Goal: Task Accomplishment & Management: Manage account settings

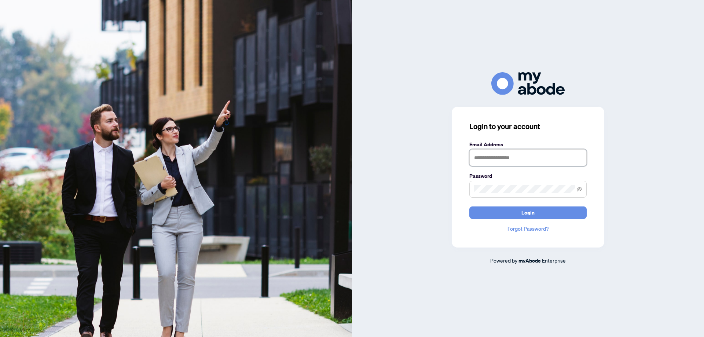
type input "**********"
click at [467, 213] on div "**********" at bounding box center [528, 177] width 153 height 141
click at [496, 211] on button "Login" at bounding box center [528, 213] width 117 height 12
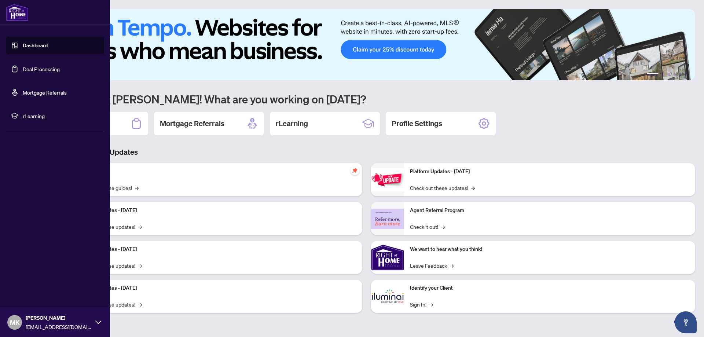
click at [23, 66] on link "Deal Processing" at bounding box center [41, 69] width 37 height 7
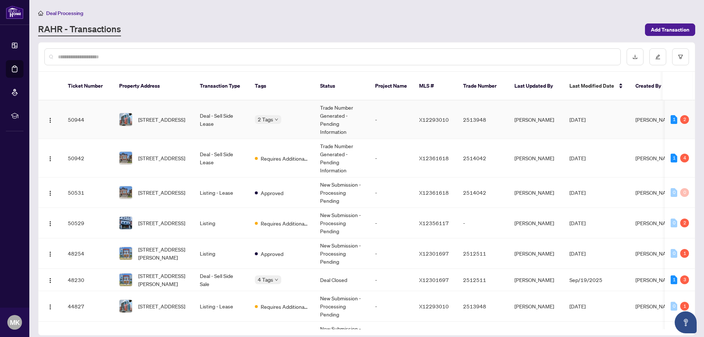
click at [169, 116] on span "[STREET_ADDRESS]" at bounding box center [161, 120] width 47 height 8
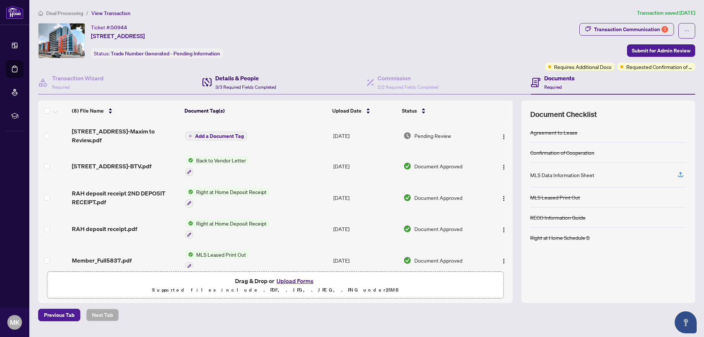
click at [220, 86] on span "3/3 Required Fields Completed" at bounding box center [245, 87] width 61 height 6
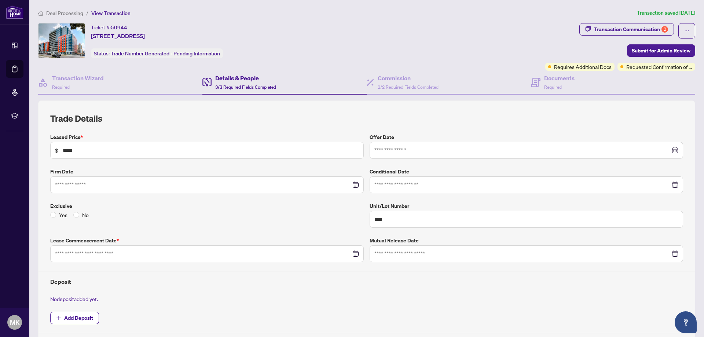
type input "**********"
click at [382, 79] on h4 "Commission" at bounding box center [408, 78] width 61 height 9
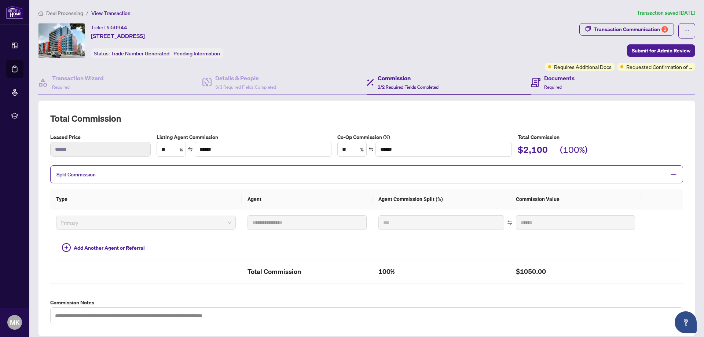
click at [573, 82] on div "Documents Required" at bounding box center [613, 83] width 164 height 24
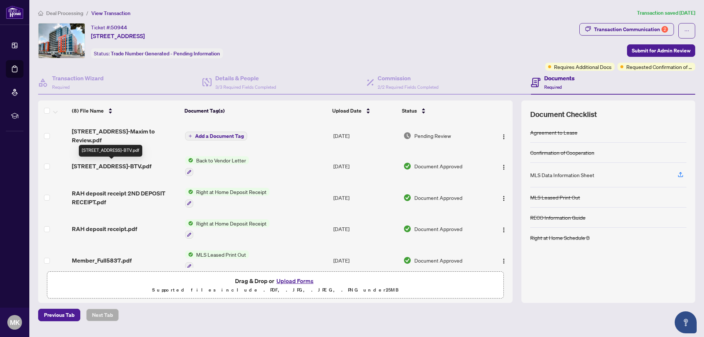
click at [87, 166] on span "[STREET_ADDRESS]-BTV.pdf" at bounding box center [112, 166] width 80 height 9
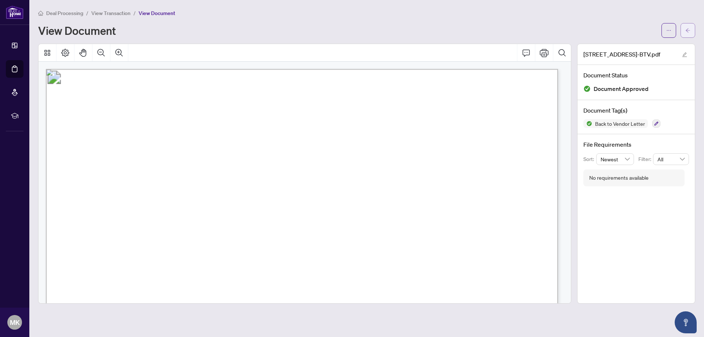
click at [686, 28] on icon "arrow-left" at bounding box center [688, 30] width 5 height 5
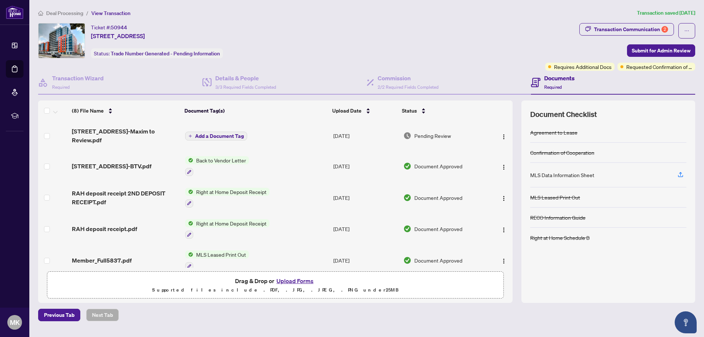
click at [116, 128] on span "[STREET_ADDRESS]-Maxim to Review.pdf" at bounding box center [125, 136] width 107 height 18
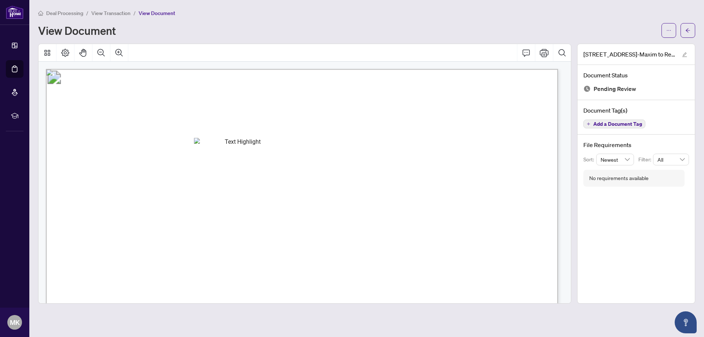
drag, startPoint x: 267, startPoint y: 196, endPoint x: 244, endPoint y: 189, distance: 24.8
drag, startPoint x: 249, startPoint y: 196, endPoint x: 264, endPoint y: 205, distance: 17.6
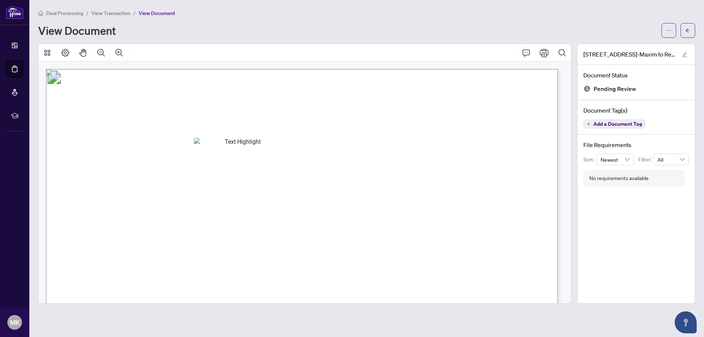
click at [264, 69] on p "Right at Home Realty 2513948 [STREET_ADDRESS] Property: Type: RESIDENTIAL Class…" at bounding box center [631, 69] width 1170 height 0
click at [190, 205] on span "Hosna [PERSON_NAME]" at bounding box center [158, 206] width 63 height 6
click at [254, 199] on span "( ) -" at bounding box center [254, 198] width 12 height 6
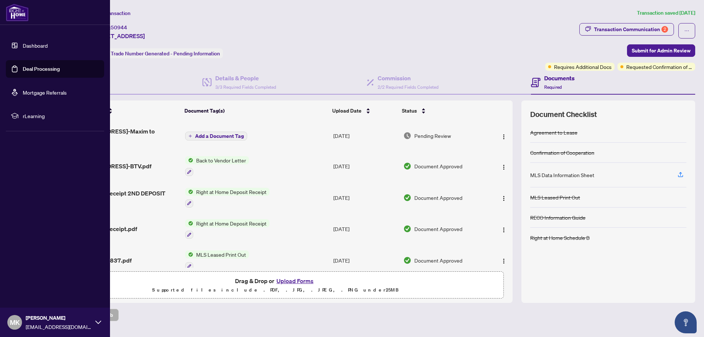
click at [34, 49] on link "Dashboard" at bounding box center [35, 45] width 25 height 7
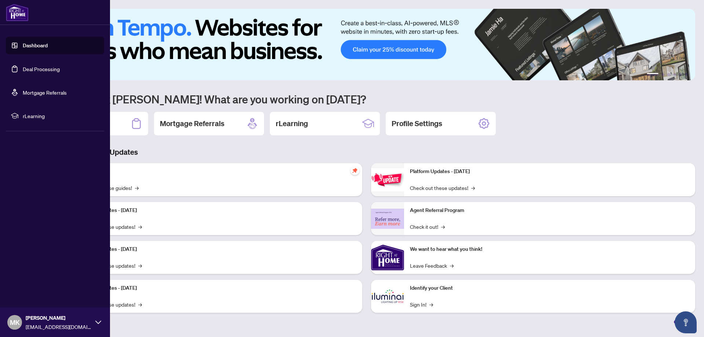
click at [28, 72] on link "Deal Processing" at bounding box center [41, 69] width 37 height 7
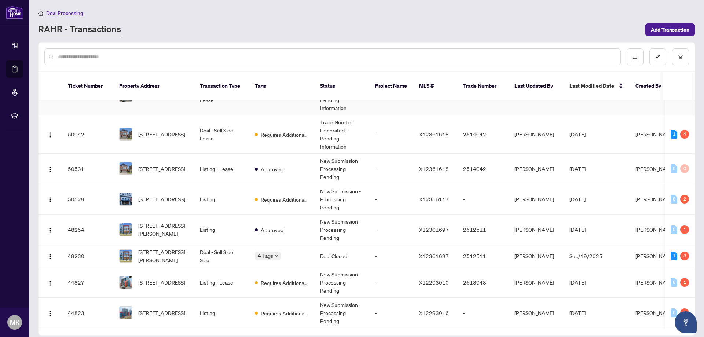
scroll to position [37, 0]
